Goal: Information Seeking & Learning: Learn about a topic

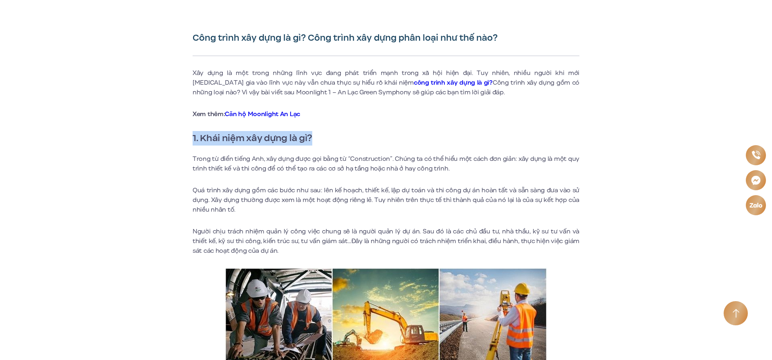
drag, startPoint x: 193, startPoint y: 136, endPoint x: 317, endPoint y: 135, distance: 124.1
click at [317, 135] on h2 "1. Khái niệm xây dựng là gì?" at bounding box center [386, 138] width 387 height 14
copy h2 "1. Khái niệm xây dựng là gì?"
click at [372, 211] on p "Quá trình xây dựng gồm các bước như sau: lên kế hoạch, thiết kế, lập dự toán và…" at bounding box center [386, 199] width 387 height 29
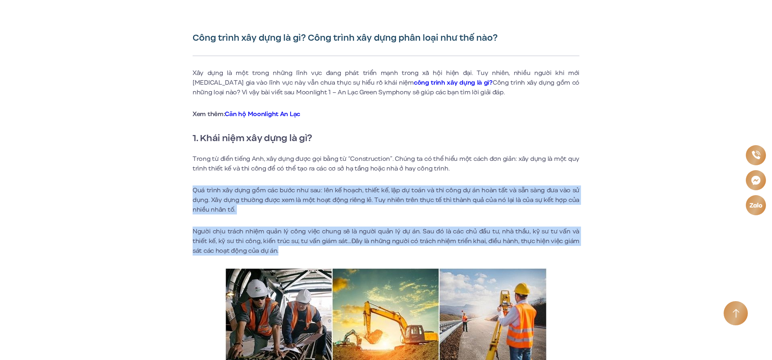
drag, startPoint x: 193, startPoint y: 188, endPoint x: 593, endPoint y: 248, distance: 404.9
copy div "Quá trình xây dựng gồm các bước như sau: lên kế hoạch, thiết kế, lập dự toán và…"
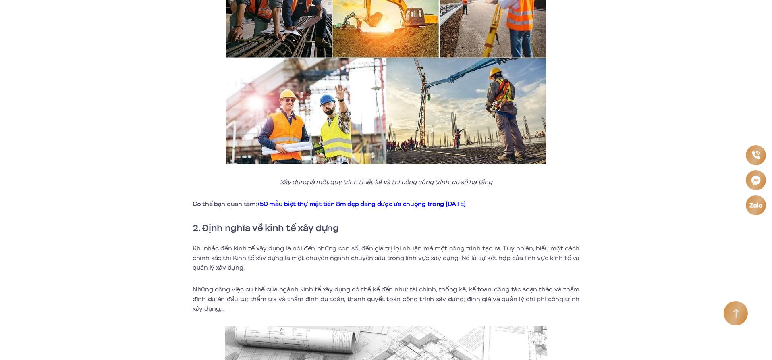
scroll to position [564, 0]
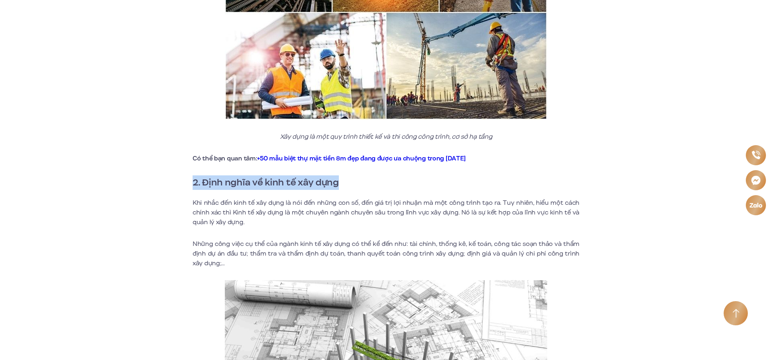
drag, startPoint x: 191, startPoint y: 182, endPoint x: 369, endPoint y: 178, distance: 178.1
copy h2 "2. Định nghĩa về kinh tế xây dựng"
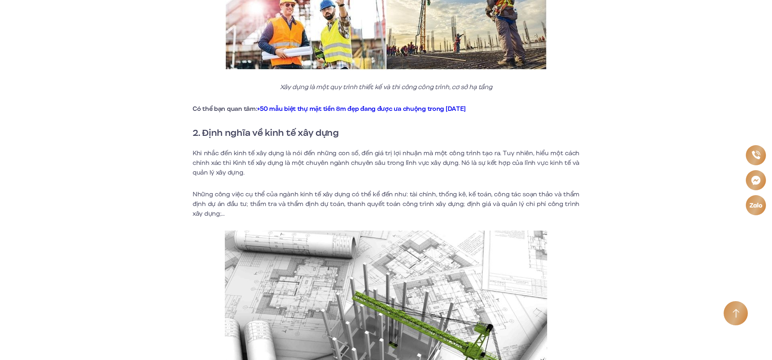
scroll to position [644, 0]
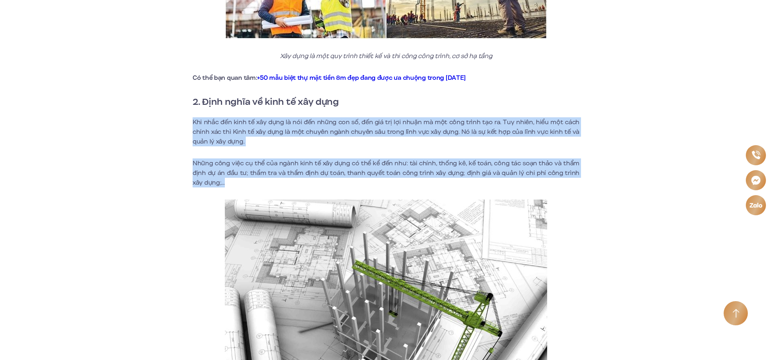
drag, startPoint x: 194, startPoint y: 120, endPoint x: 534, endPoint y: 184, distance: 345.9
copy div "Khi nhắc đến kinh tế xây dựng là nói đến những con số, đến giá trị lợi nhuận mà…"
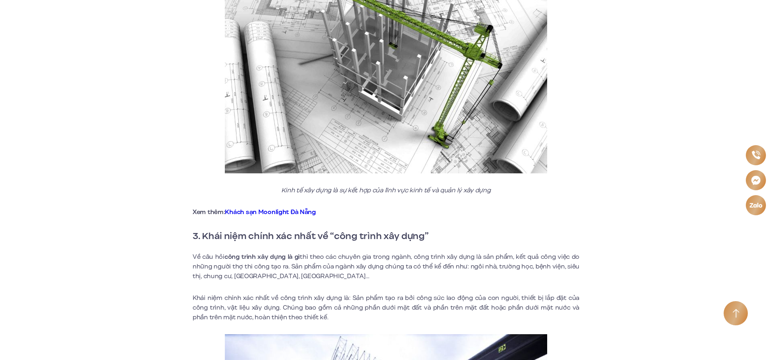
scroll to position [926, 0]
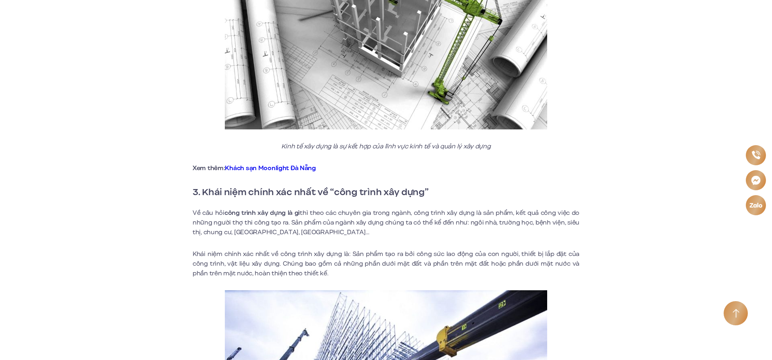
scroll to position [1007, 0]
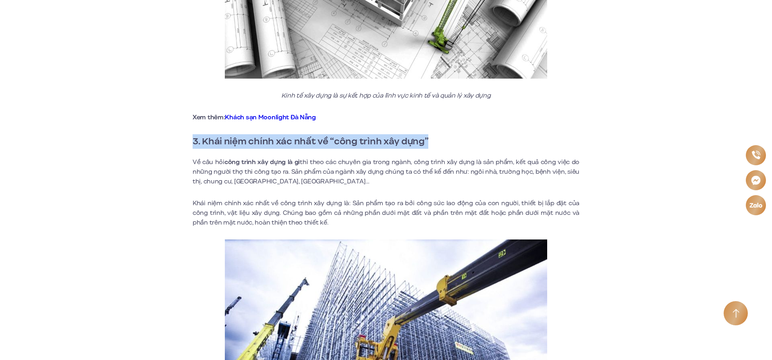
drag, startPoint x: 191, startPoint y: 139, endPoint x: 435, endPoint y: 138, distance: 243.7
copy h2 "3. Khái niệm chính xác nhất về “công trình xây dựng”"
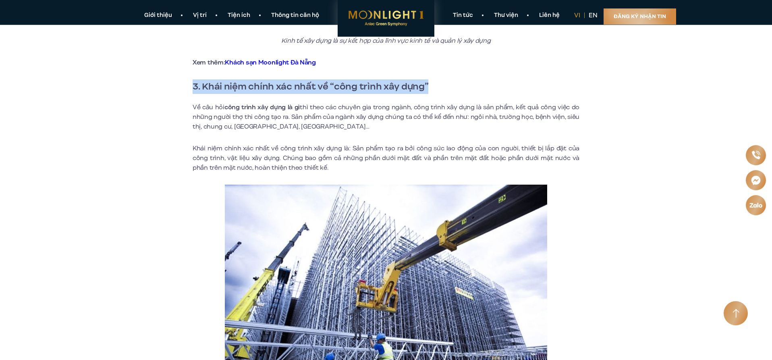
scroll to position [1047, 0]
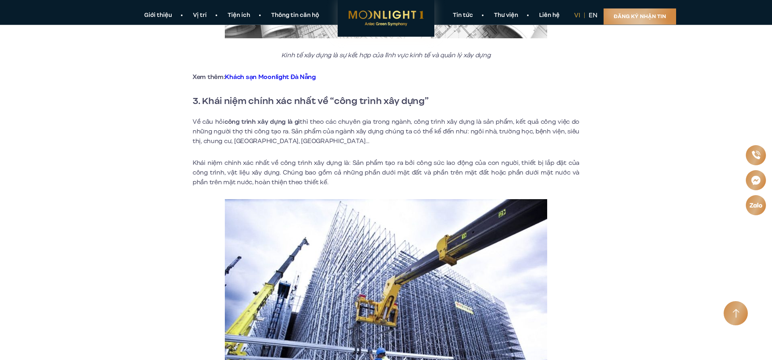
drag, startPoint x: 149, startPoint y: 217, endPoint x: 149, endPoint y: 212, distance: 5.2
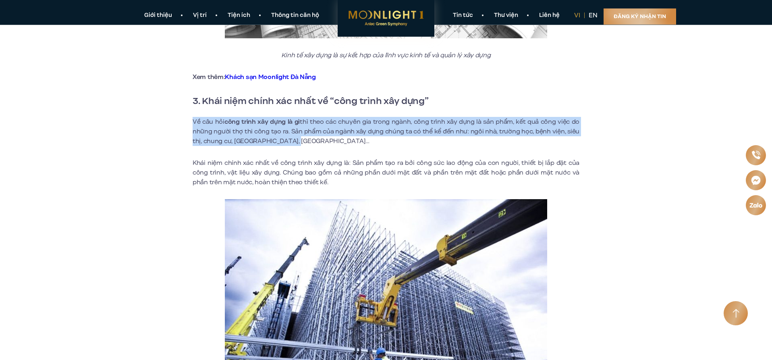
drag, startPoint x: 194, startPoint y: 120, endPoint x: 473, endPoint y: 144, distance: 279.7
click at [473, 144] on p "Về câu hỏi công trình xây dựng là gì thì theo các chuyên gia trong ngành, công …" at bounding box center [386, 131] width 387 height 29
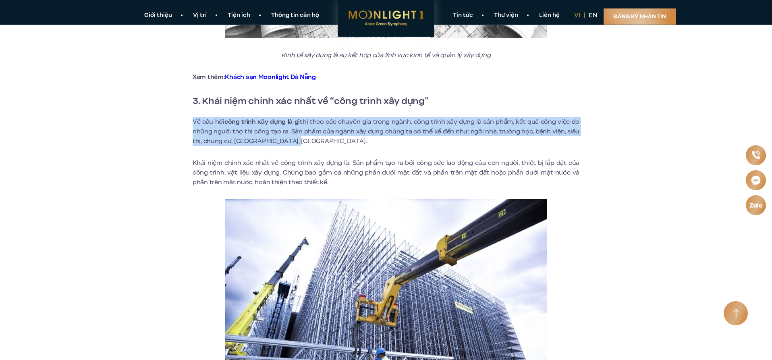
drag, startPoint x: 192, startPoint y: 119, endPoint x: 410, endPoint y: 142, distance: 219.5
copy p "Về câu hỏi công trình xây dựng là gì thì theo các chuyên gia trong ngành, công …"
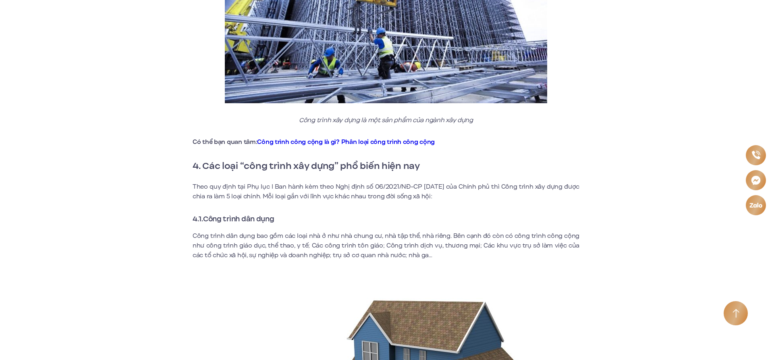
scroll to position [1369, 0]
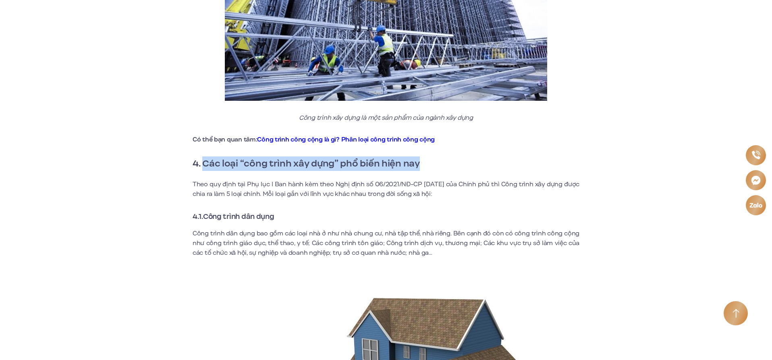
drag, startPoint x: 417, startPoint y: 163, endPoint x: 205, endPoint y: 166, distance: 212.7
click at [205, 166] on h2 "4. Các loại “công trình xây dựng” phổ biến hiện nay" at bounding box center [386, 163] width 387 height 14
copy h2 "Các loại “công trình xây dựng” phổ biến hiện nay"
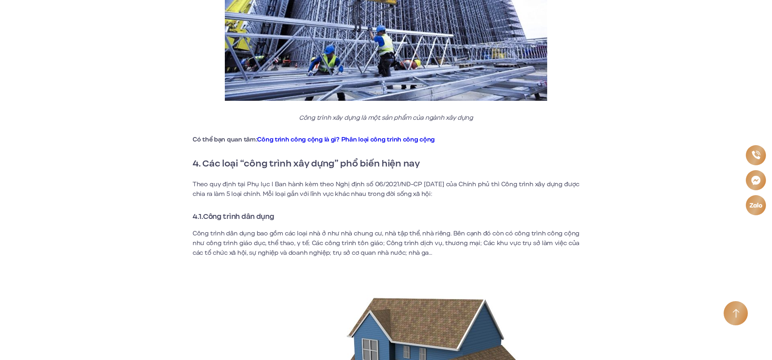
click at [440, 269] on div "Xây dựng là một trong những lĩnh vực đang phát triển mạnh trong xã hội hiện đại…" at bounding box center [386, 285] width 387 height 2770
drag, startPoint x: 195, startPoint y: 182, endPoint x: 504, endPoint y: 191, distance: 309.9
click at [504, 191] on p "Theo quy định tại Phụ lục I Ban hành kèm theo Nghị định số 06/2021/NĐ-CP [DATE]…" at bounding box center [386, 188] width 387 height 19
drag, startPoint x: 502, startPoint y: 192, endPoint x: 493, endPoint y: 201, distance: 13.7
click at [502, 192] on p "Theo quy định tại Phụ lục I Ban hành kèm theo Nghị định số 06/2021/NĐ-CP [DATE]…" at bounding box center [386, 188] width 387 height 19
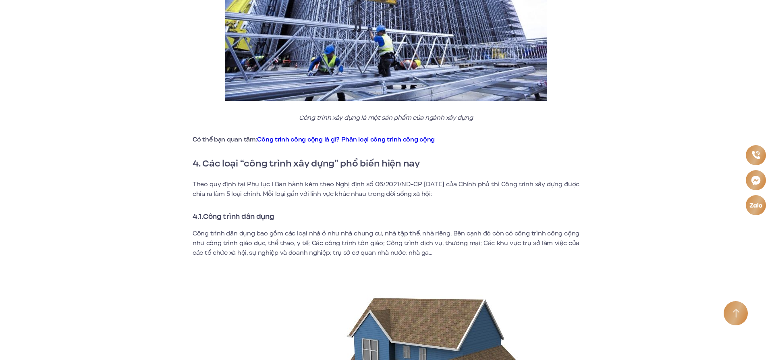
drag, startPoint x: 329, startPoint y: 213, endPoint x: 253, endPoint y: 203, distance: 77.2
click at [329, 213] on h3 "4.1.Công trình dân dụng" at bounding box center [386, 216] width 387 height 11
drag, startPoint x: 193, startPoint y: 183, endPoint x: 490, endPoint y: 191, distance: 297.7
click at [490, 191] on p "Theo quy định tại Phụ lục I Ban hành kèm theo Nghị định số 06/2021/NĐ-CP [DATE]…" at bounding box center [386, 188] width 387 height 19
copy p "Theo quy định tại Phụ lục I Ban hành kèm theo Nghị định số 06/2021/NĐ-CP [DATE]…"
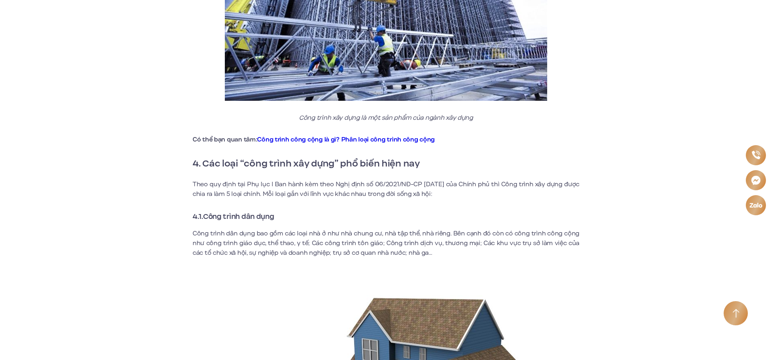
drag, startPoint x: 333, startPoint y: 293, endPoint x: 325, endPoint y: 289, distance: 9.2
drag, startPoint x: 147, startPoint y: 199, endPoint x: 153, endPoint y: 201, distance: 6.2
click at [153, 201] on div "Công trình xây dựng là gì? Công trình xây dựng phân loại như thế nào? Xây dựng …" at bounding box center [385, 284] width 495 height 2840
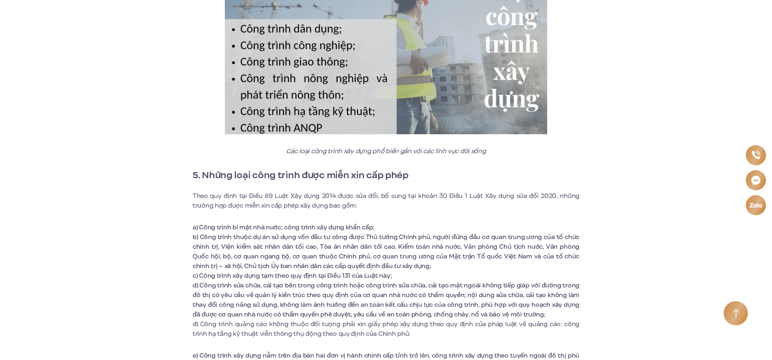
scroll to position [2255, 0]
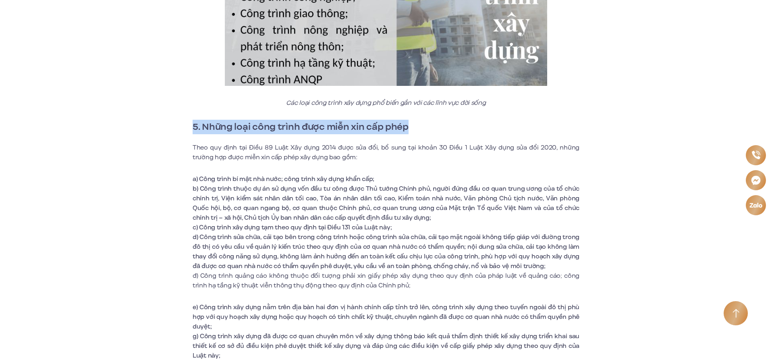
drag, startPoint x: 409, startPoint y: 126, endPoint x: 176, endPoint y: 129, distance: 233.2
copy h2 "5. Những loại công trình được miễn xin cấp phép"
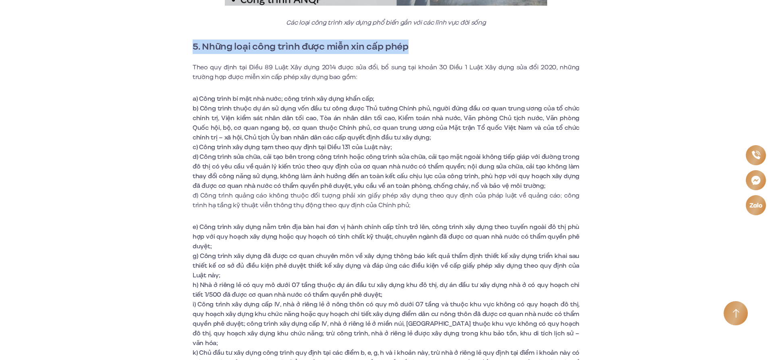
scroll to position [2336, 0]
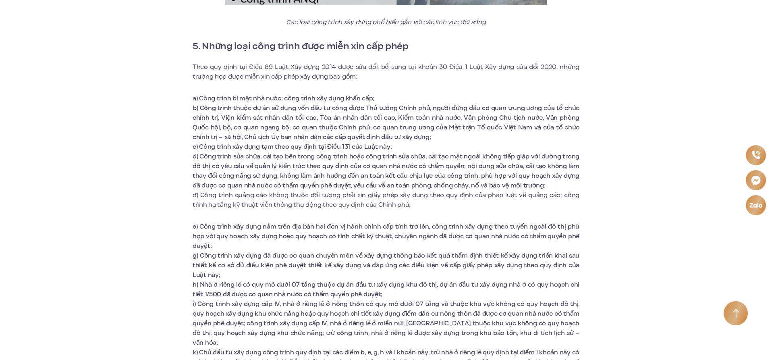
drag, startPoint x: 113, startPoint y: 153, endPoint x: 160, endPoint y: 131, distance: 51.9
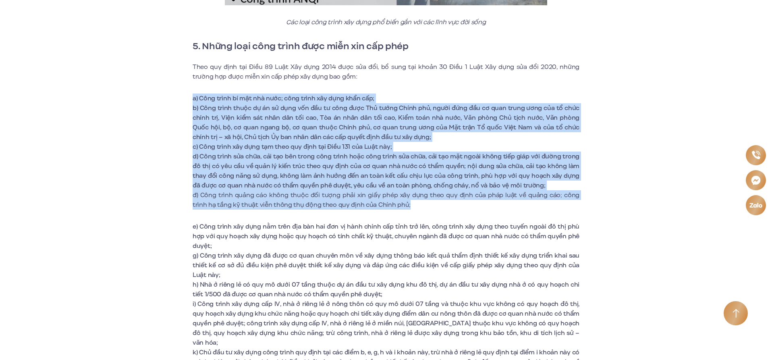
drag, startPoint x: 194, startPoint y: 99, endPoint x: 519, endPoint y: 205, distance: 341.8
copy div "l) Ipsu dolor si ame con adip; elit seddo eiu temp inci utl; e) Dolo magna aliq…"
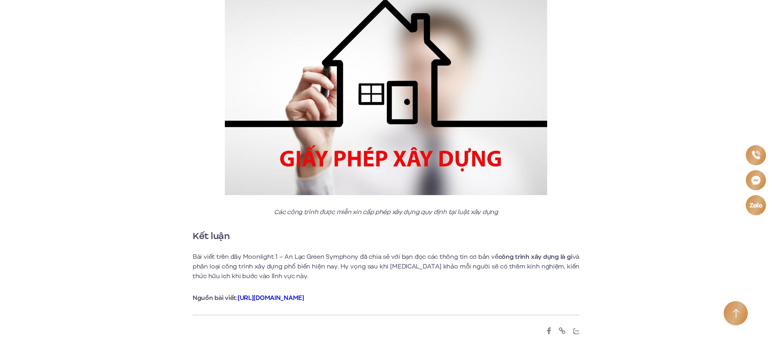
scroll to position [2779, 0]
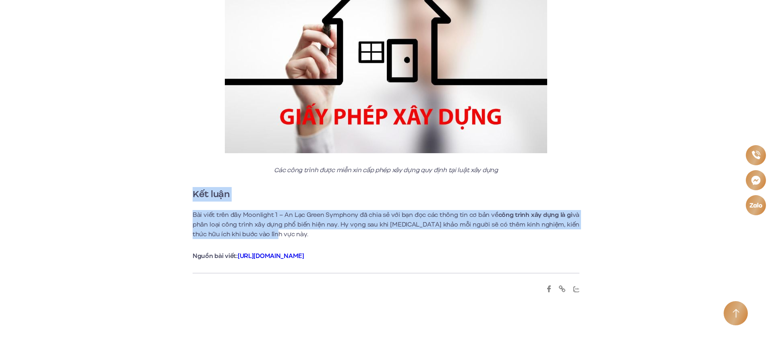
drag, startPoint x: 188, startPoint y: 183, endPoint x: 404, endPoint y: 226, distance: 219.7
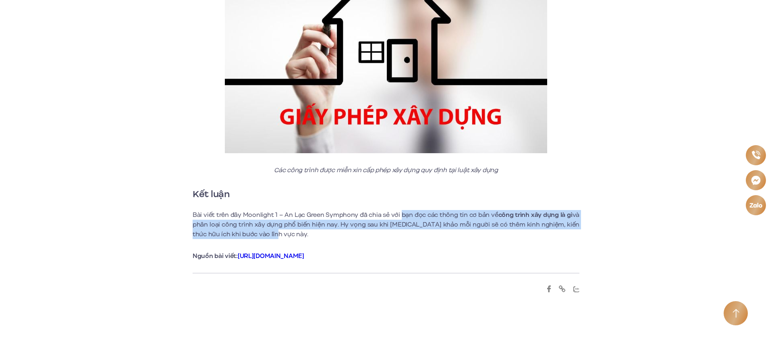
drag, startPoint x: 401, startPoint y: 203, endPoint x: 592, endPoint y: 224, distance: 192.0
